Goal: Transaction & Acquisition: Purchase product/service

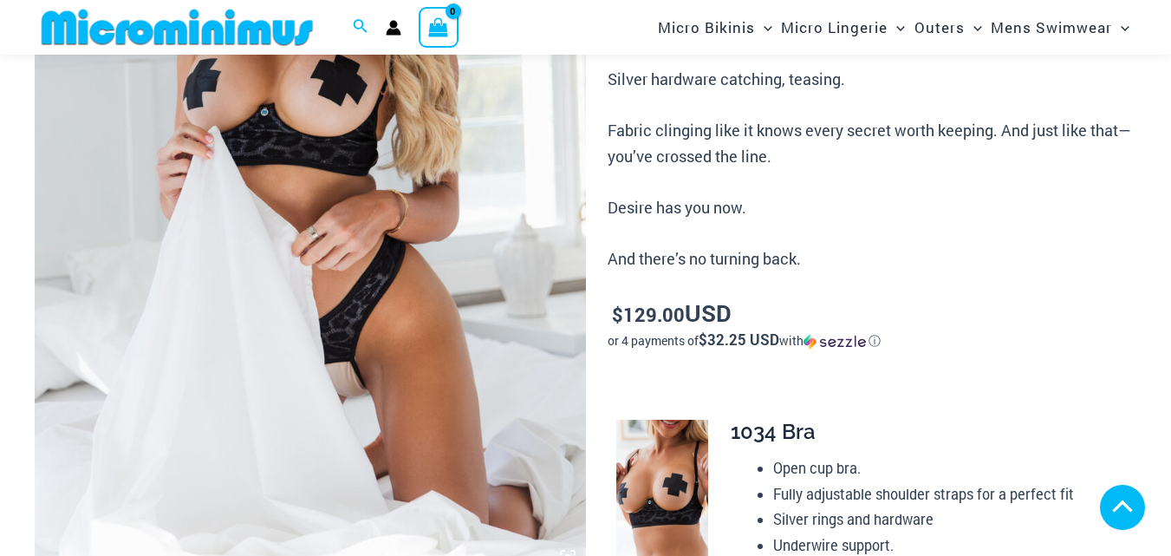
scroll to position [394, 0]
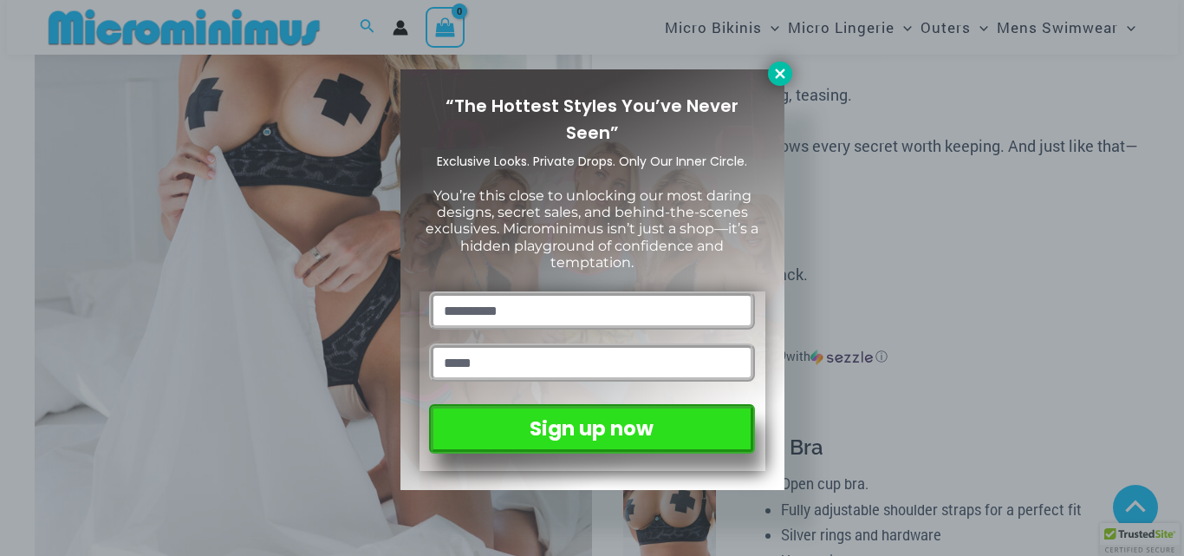
click at [781, 74] on icon at bounding box center [780, 73] width 10 height 10
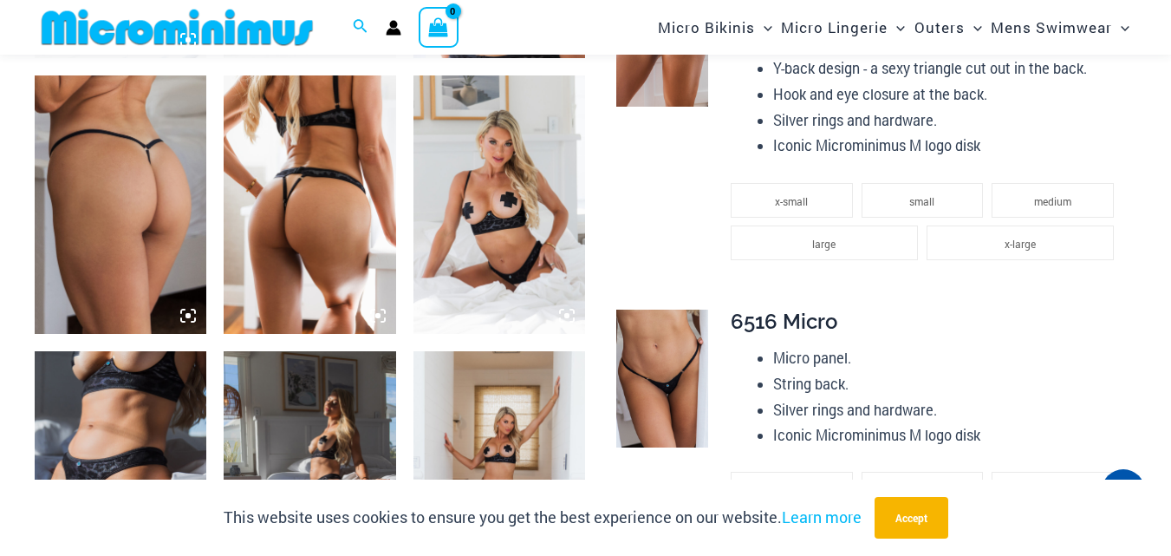
scroll to position [1222, 0]
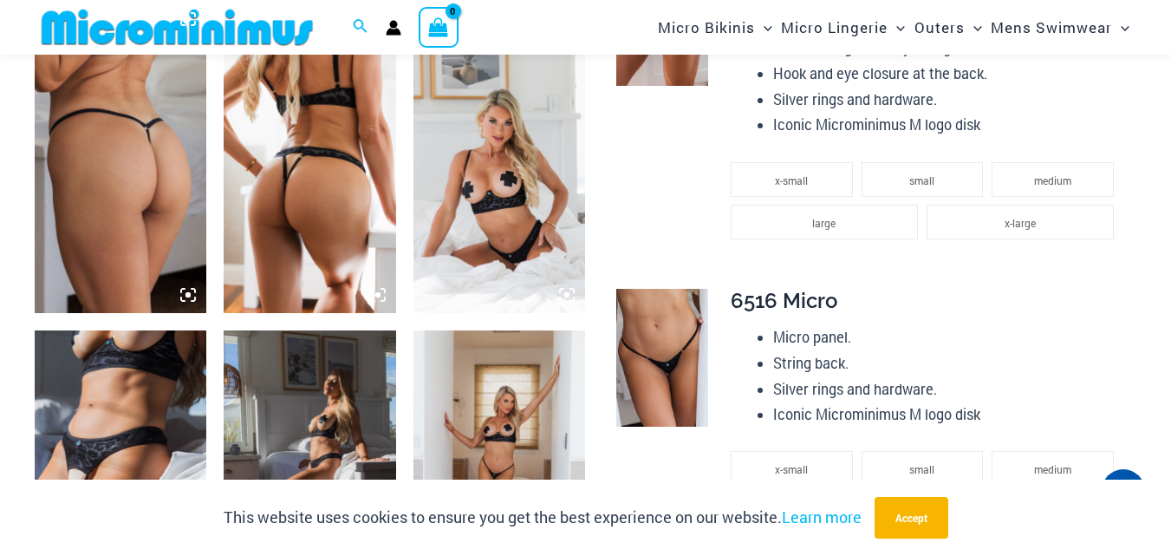
click at [457, 185] on img at bounding box center [499, 184] width 172 height 258
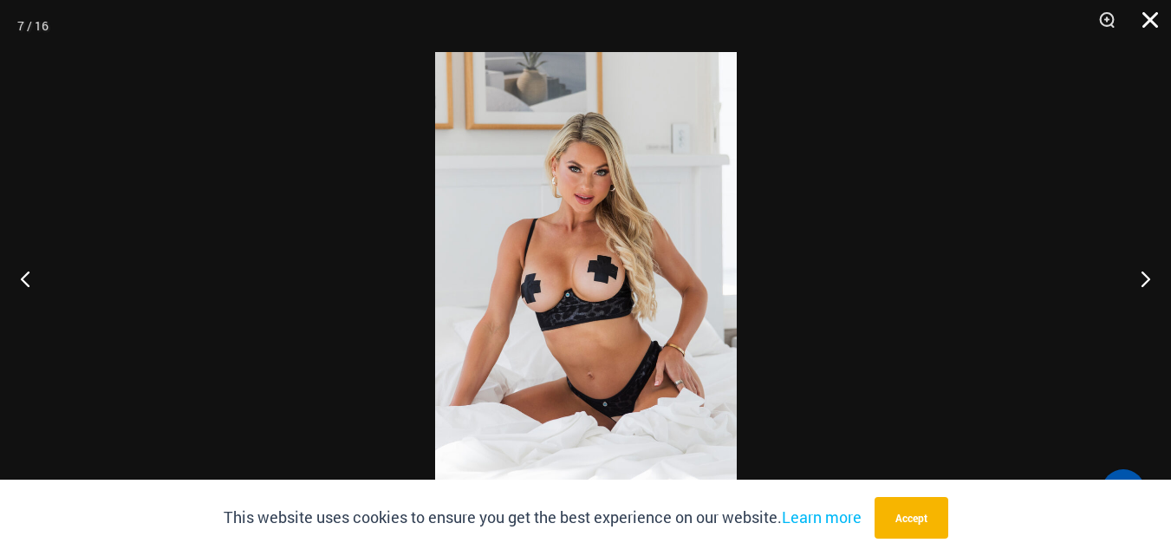
click at [1144, 8] on button "Close" at bounding box center [1143, 26] width 43 height 52
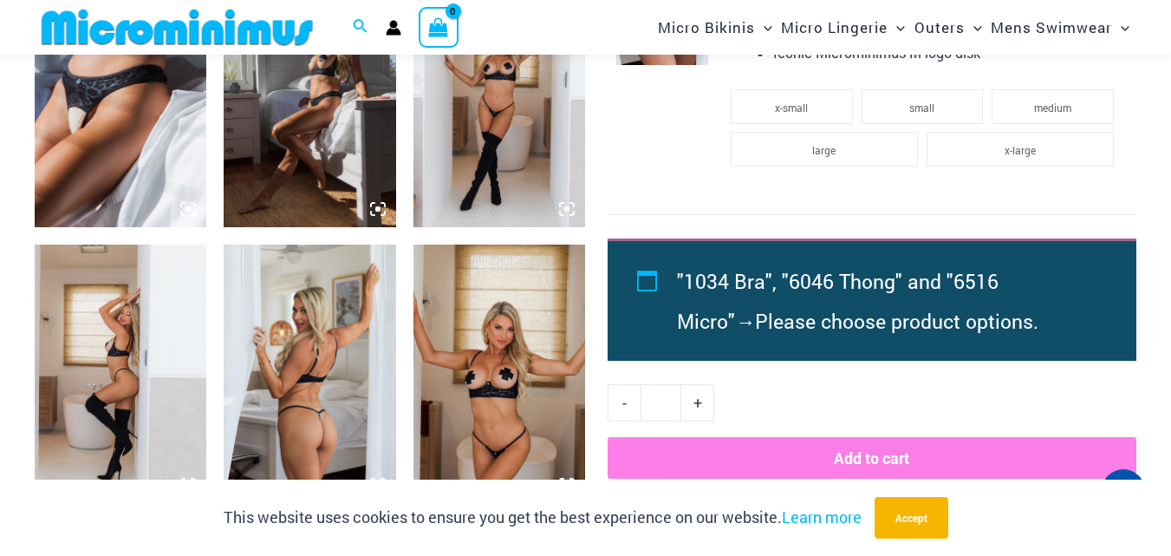
scroll to position [1732, 0]
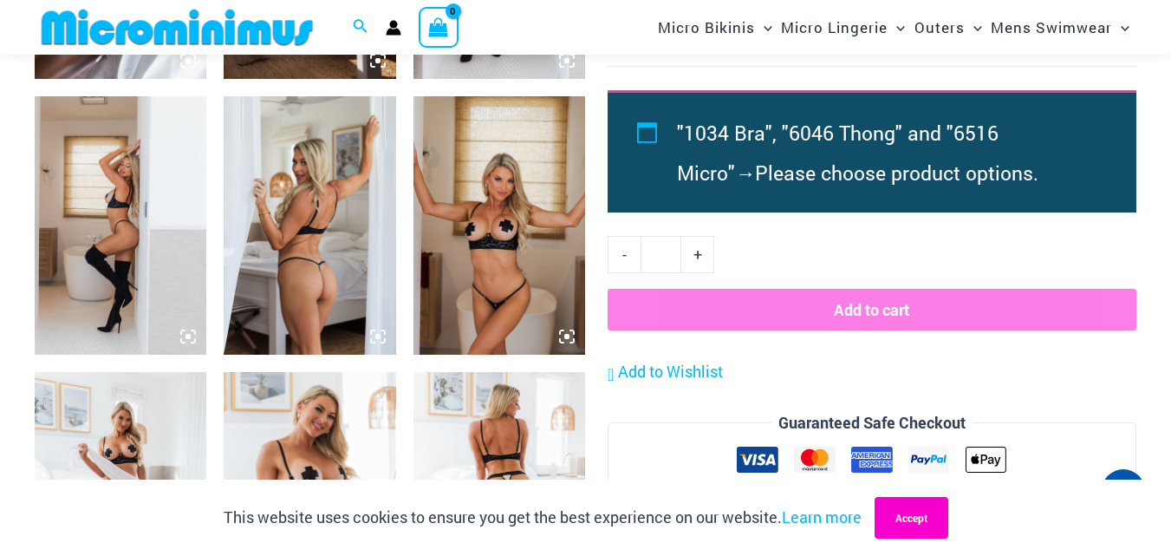
click at [906, 507] on button "Accept" at bounding box center [912, 518] width 74 height 42
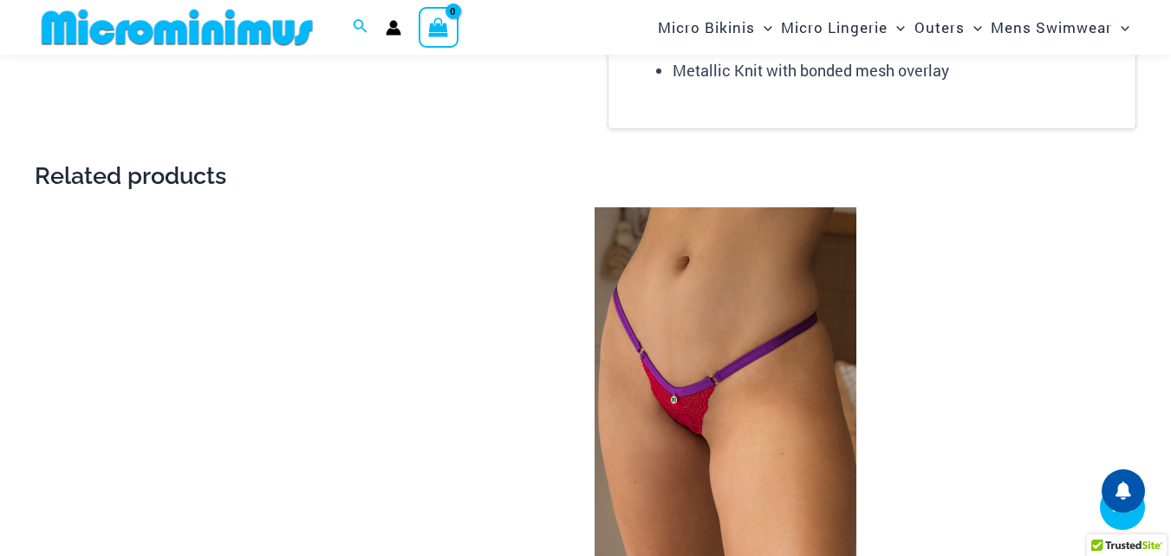
scroll to position [2571, 0]
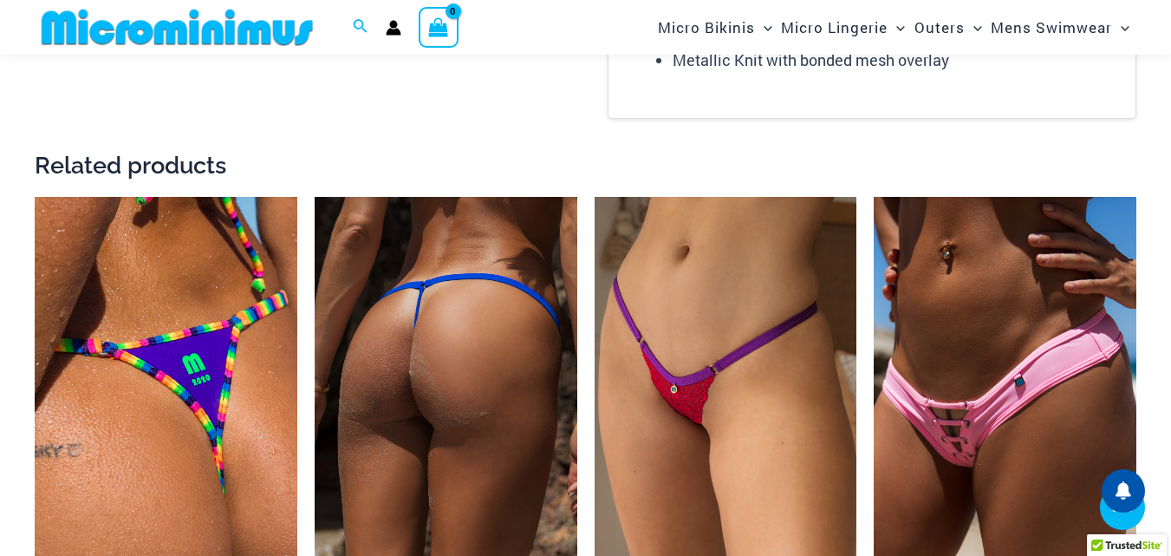
click at [386, 385] on img at bounding box center [446, 393] width 263 height 393
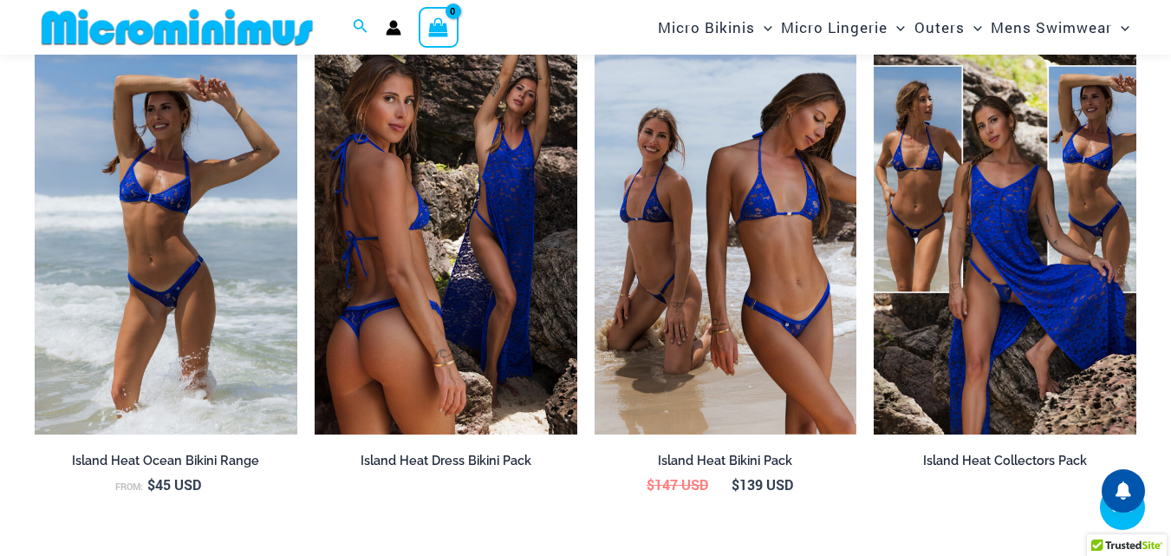
scroll to position [2199, 0]
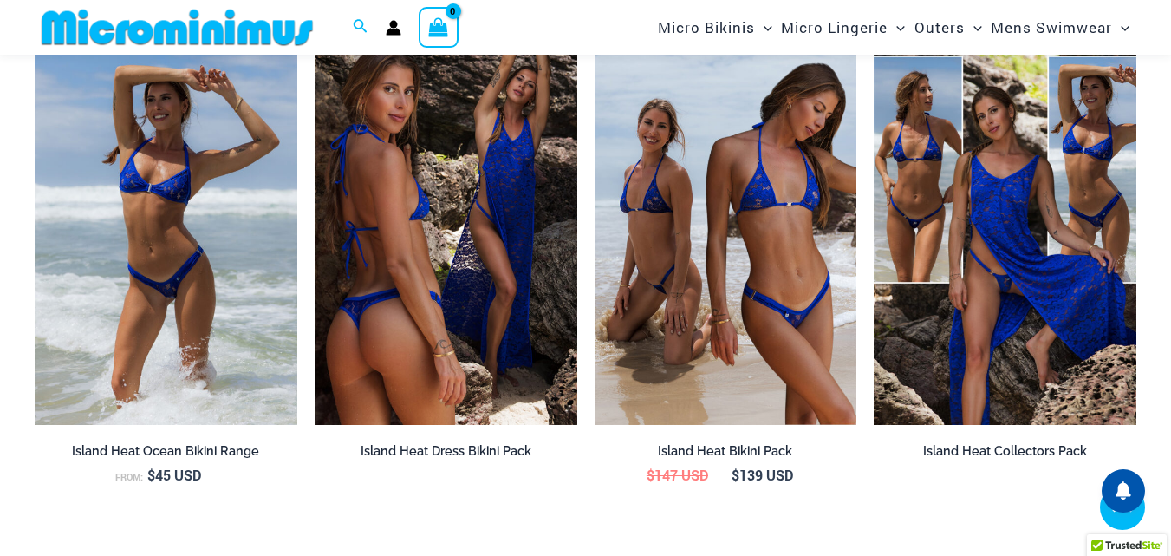
drag, startPoint x: 1178, startPoint y: 133, endPoint x: 1183, endPoint y: 232, distance: 98.9
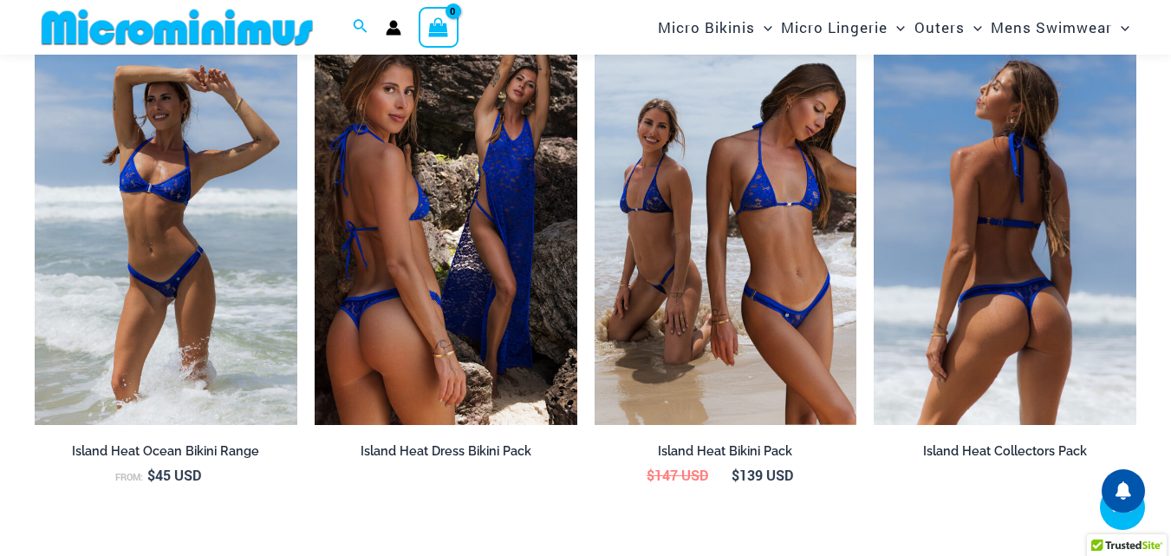
click at [1046, 288] on img at bounding box center [1005, 227] width 263 height 393
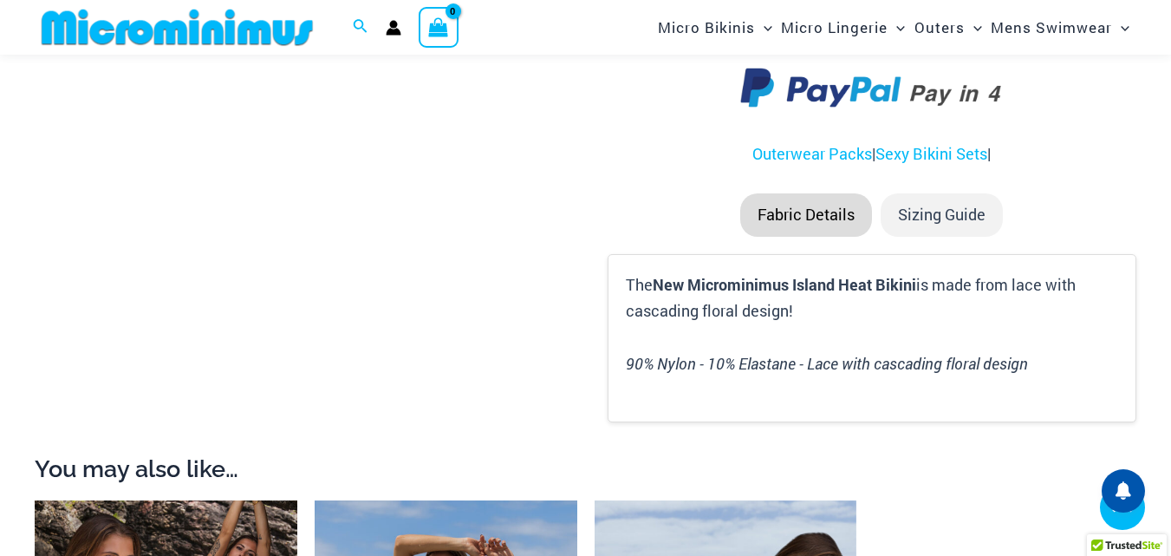
scroll to position [2914, 0]
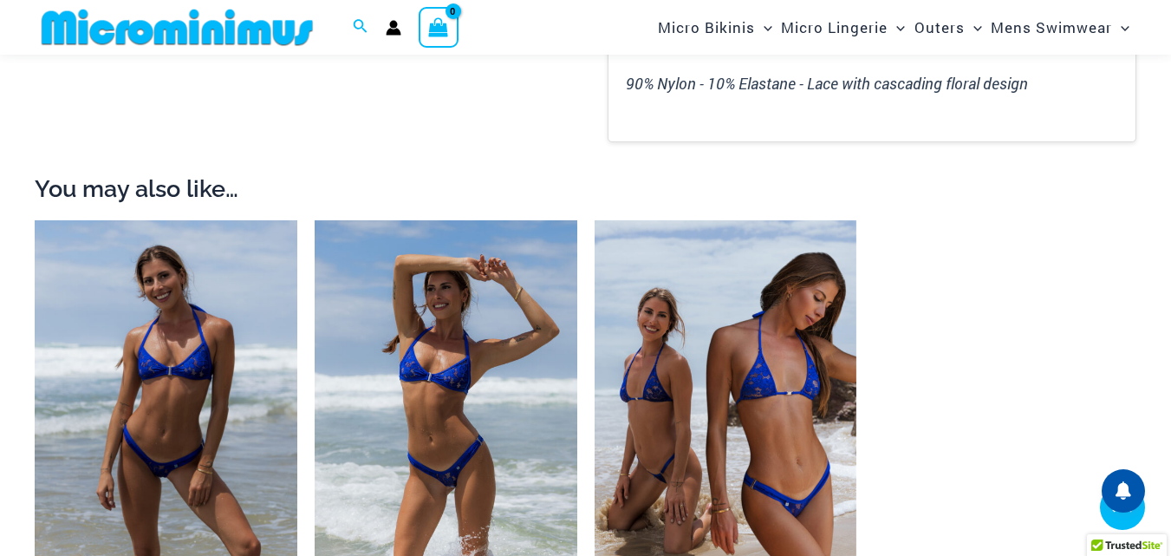
click at [199, 318] on img at bounding box center [166, 416] width 263 height 393
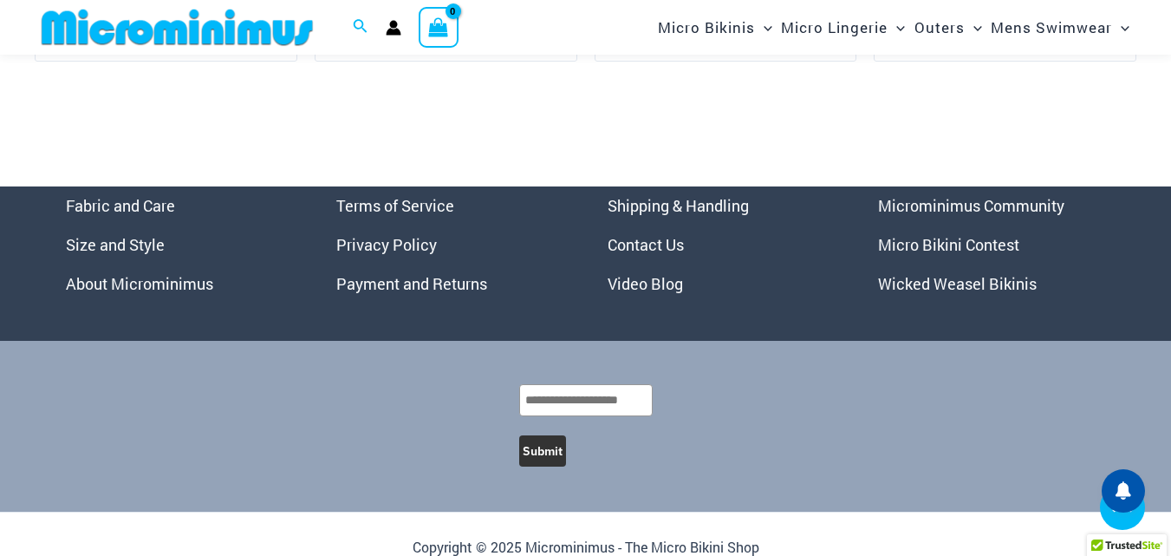
scroll to position [5680, 0]
